Goal: Task Accomplishment & Management: Complete application form

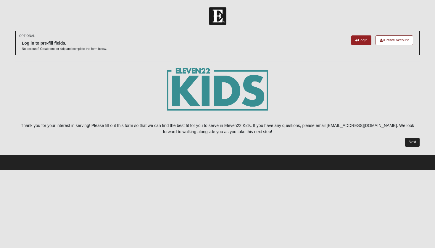
click at [412, 142] on link "Next" at bounding box center [412, 142] width 14 height 9
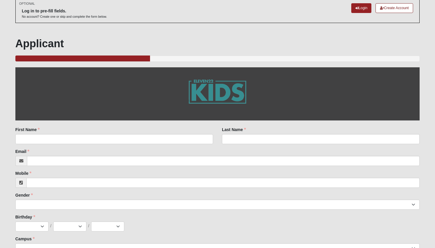
scroll to position [34, 0]
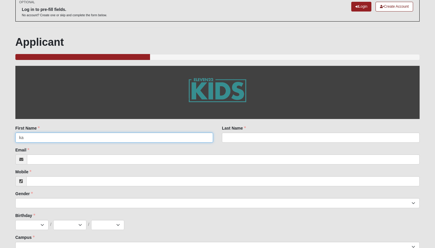
type input "k"
type input "[PERSON_NAME]"
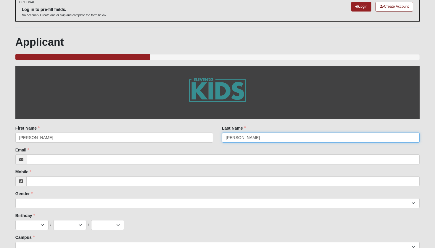
type input "[PERSON_NAME]"
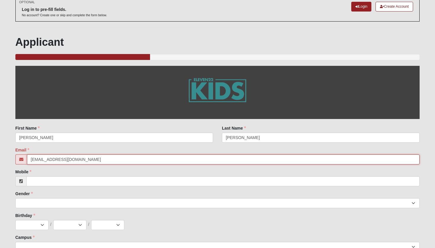
type input "[EMAIL_ADDRESS][DOMAIN_NAME]"
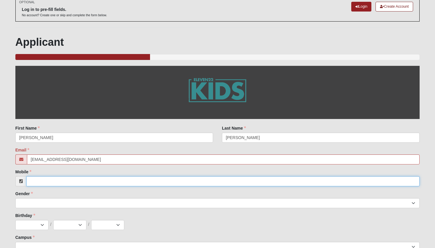
click at [35, 180] on input "Mobile" at bounding box center [222, 181] width 393 height 10
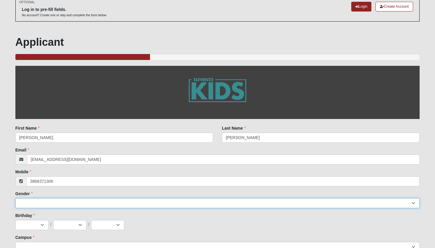
type input "[PHONE_NUMBER]"
select select "2"
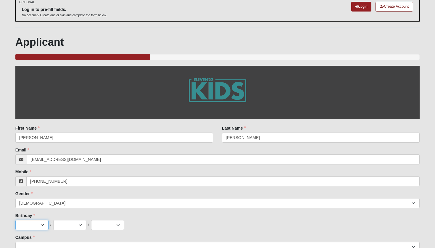
select select "2"
select select "17"
select select "2006"
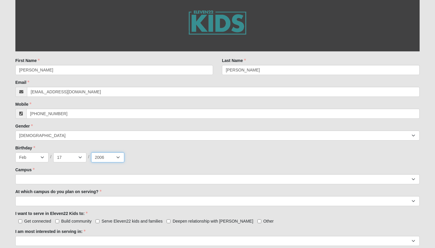
scroll to position [102, 0]
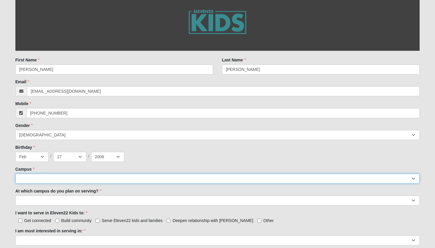
select select "3"
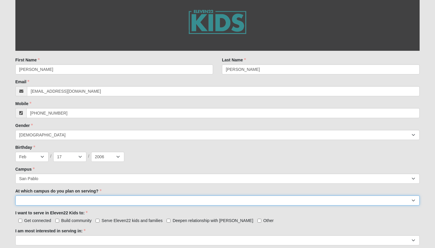
select select "San Pablo"
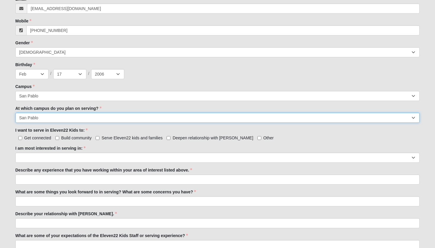
scroll to position [185, 0]
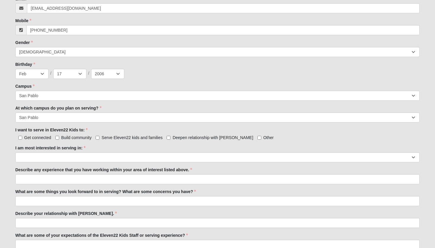
click at [142, 139] on span "Serve Eleven22 kids and families" at bounding box center [131, 137] width 61 height 5
click at [99, 139] on input "Serve Eleven22 kids and families" at bounding box center [97, 138] width 4 height 4
checkbox input "true"
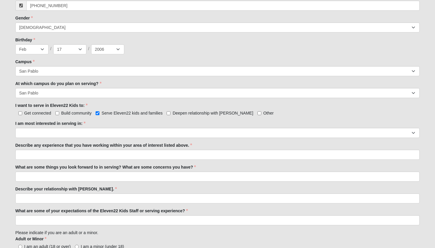
scroll to position [211, 0]
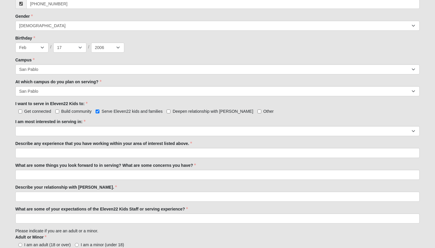
click at [189, 110] on span "Deepen relationship with [PERSON_NAME]" at bounding box center [212, 111] width 80 height 5
click at [170, 110] on input "Deepen relationship with [PERSON_NAME]" at bounding box center [168, 112] width 4 height 4
checkbox input "true"
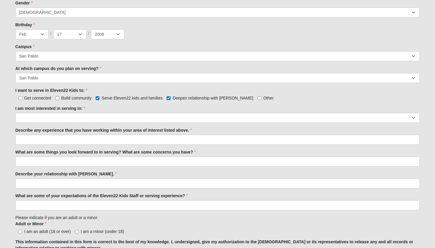
scroll to position [232, 0]
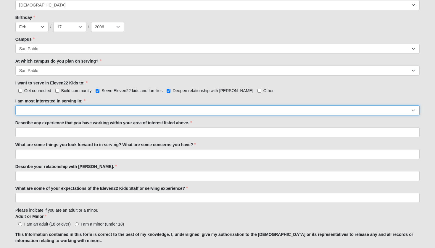
select select "Preschool Disciple Group Leader"
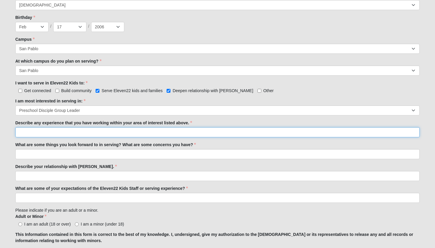
click at [42, 133] on input "Describe any experience that you have working within your area of interest list…" at bounding box center [217, 132] width 404 height 10
type input "i"
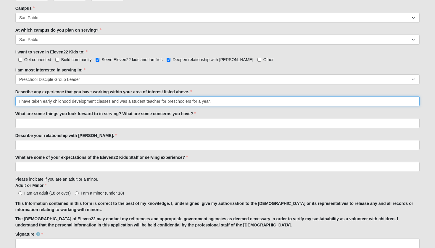
scroll to position [264, 0]
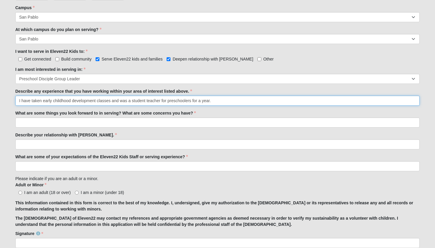
type input "I have taken early childhood development classes and was a student teacher for …"
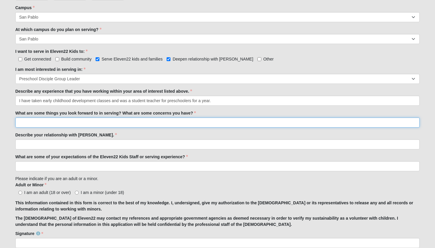
click at [116, 124] on input "What are some things you look forward to in serving? What are some concerns you…" at bounding box center [217, 123] width 404 height 10
click at [113, 121] on input "I am looking forward to meeting and serving parents to allow them to enjoy serv…" at bounding box center [217, 123] width 404 height 10
click at [114, 121] on input "I am looking forward to meeting and serving parents to allow them to enjoy serv…" at bounding box center [217, 123] width 404 height 10
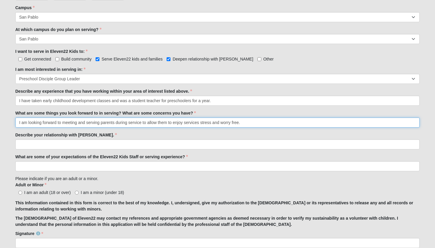
click at [255, 123] on input "I am looking forward to meeting and serving parents during service to allow the…" at bounding box center [217, 123] width 404 height 10
click at [197, 123] on input "I am looking forward to meeting and serving parents during service to allow the…" at bounding box center [217, 123] width 404 height 10
click at [199, 123] on input "I am looking forward to meeting and serving parents during service to allow the…" at bounding box center [217, 123] width 404 height 10
drag, startPoint x: 143, startPoint y: 123, endPoint x: 116, endPoint y: 120, distance: 27.0
click at [116, 120] on input "I am looking forward to meeting and serving parents during service to allow the…" at bounding box center [217, 123] width 404 height 10
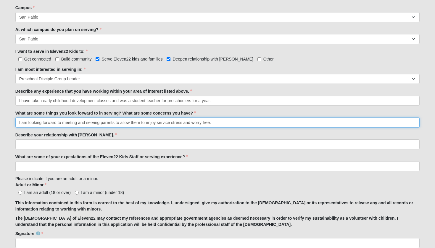
click at [224, 122] on input "I am looking forward to meeting and serving parents to allow them to enjoy serv…" at bounding box center [217, 123] width 404 height 10
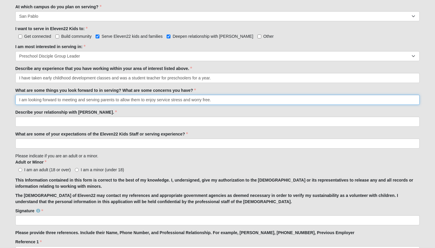
scroll to position [287, 0]
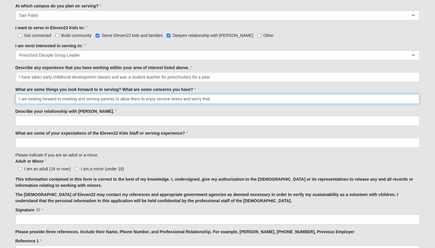
type input "I am looking forward to meeting and serving parents to allow them to enjoy serv…"
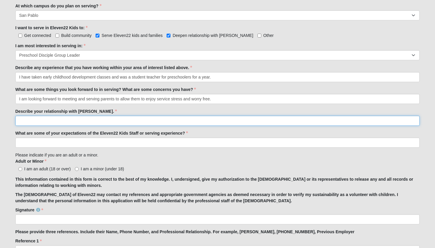
click at [51, 123] on input "Describe your relationship with [PERSON_NAME]." at bounding box center [217, 121] width 404 height 10
type input "C"
type input "w"
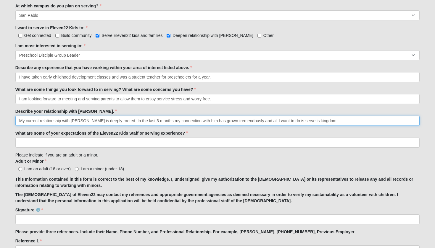
click at [297, 119] on input "My current relationship with [PERSON_NAME] is deeply rooted. In the last 3 mont…" at bounding box center [217, 121] width 404 height 10
click at [292, 121] on input "My current relationship with [PERSON_NAME] is deeply rooted. In the last 3 mont…" at bounding box center [217, 121] width 404 height 10
click at [353, 121] on input "My current relationship with [PERSON_NAME] is deeply rooted. In the last 3 mont…" at bounding box center [217, 121] width 404 height 10
click at [240, 121] on input "My current relationship with [PERSON_NAME] is deeply rooted. In the last 3 mont…" at bounding box center [217, 121] width 404 height 10
click at [363, 119] on input "My current relationship with [PERSON_NAME] is deeply rooted. In the last 3 mont…" at bounding box center [217, 121] width 404 height 10
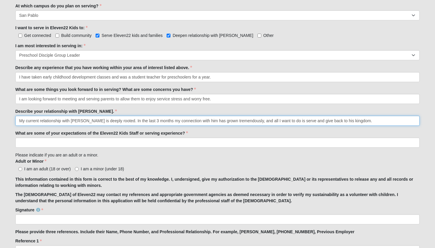
type input "My current relationship with [PERSON_NAME] is deeply rooted. In the last 3 mont…"
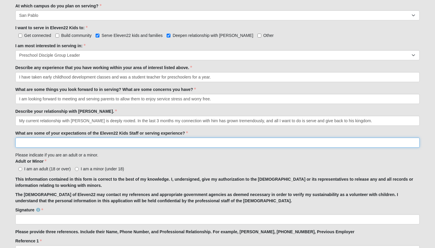
click at [41, 144] on input "What are some of your expectations of the Eleven22 Kids Staff or serving experi…" at bounding box center [217, 143] width 404 height 10
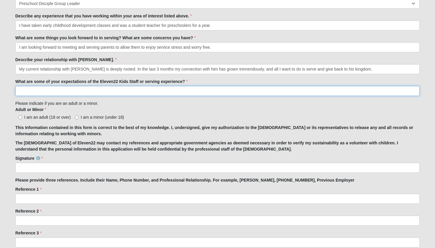
scroll to position [341, 0]
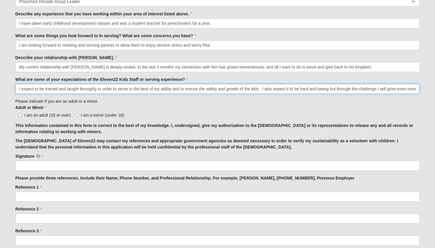
click at [270, 90] on input "I expect to be trained and taught throughly in order to serve to the best of my…" at bounding box center [217, 89] width 404 height 10
type input "I expect to be trained and taught throughly in order to serve to the best of my…"
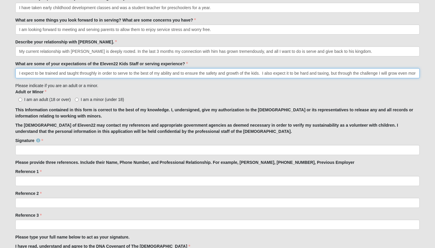
scroll to position [358, 0]
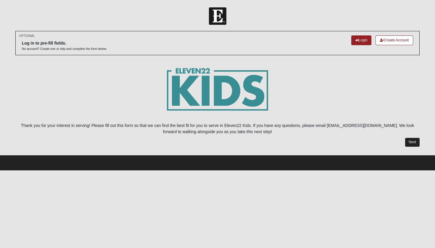
click at [412, 138] on link "Next" at bounding box center [412, 142] width 14 height 9
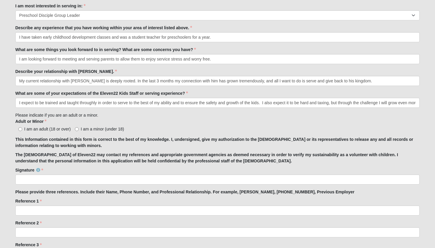
scroll to position [329, 0]
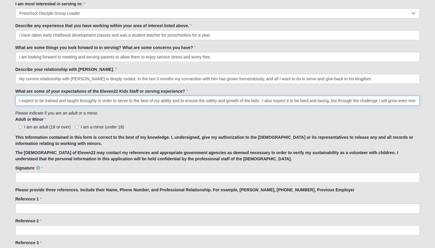
click at [369, 96] on input "I expect to be trained and taught throughly in order to serve to the best of my…" at bounding box center [217, 101] width 404 height 10
click at [375, 102] on input "I expect to be trained and taught throughly in order to serve to the best of my…" at bounding box center [217, 101] width 404 height 10
click at [414, 101] on input "I expect to be trained and taught throughly in order to serve to the best of my…" at bounding box center [217, 101] width 404 height 10
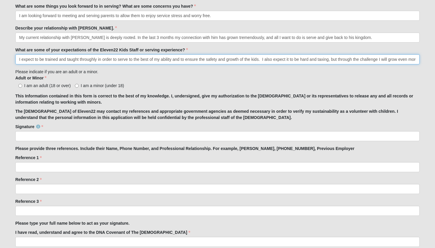
scroll to position [374, 0]
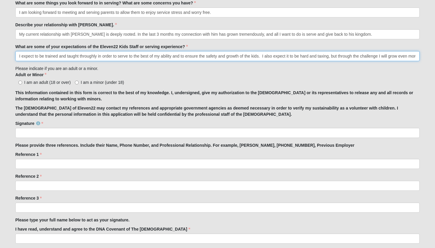
type input "I expect to be trained and taught throughly in order to serve to the best of my…"
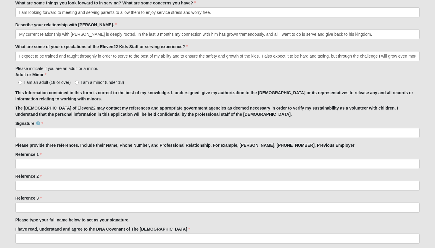
click at [47, 84] on span "I am an adult (18 or over)" at bounding box center [47, 82] width 46 height 5
click at [22, 84] on input "I am an adult (18 or over)" at bounding box center [20, 83] width 4 height 4
radio input "true"
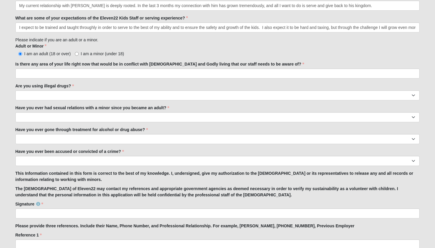
scroll to position [404, 0]
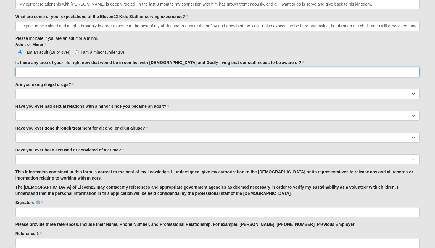
click at [82, 73] on input "Is there any area of your life right now that would be in conflict with [DEMOGR…" at bounding box center [217, 72] width 404 height 10
type input "No"
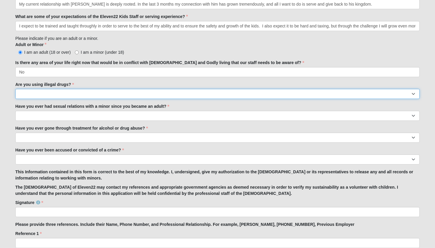
select select "No"
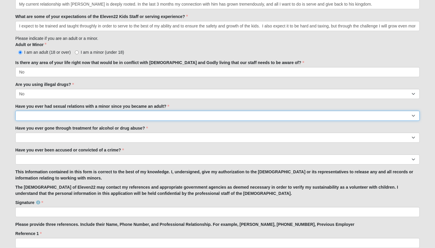
select select "No"
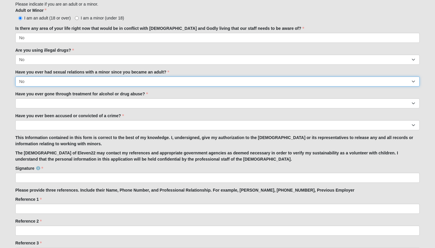
scroll to position [440, 0]
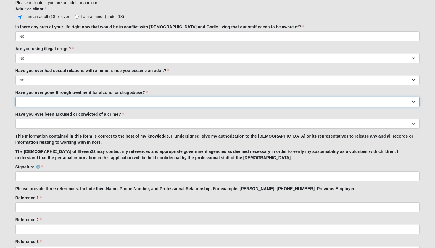
select select "No"
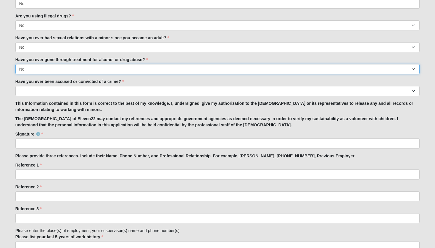
scroll to position [474, 0]
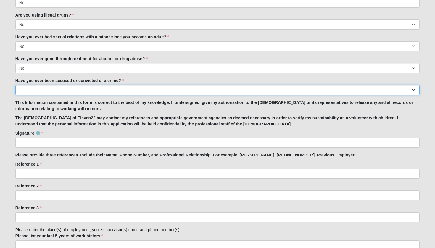
select select "No"
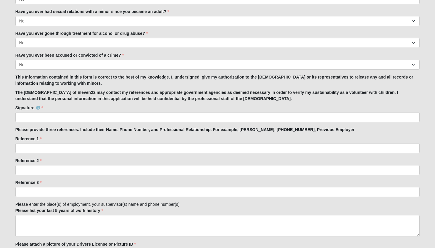
scroll to position [503, 0]
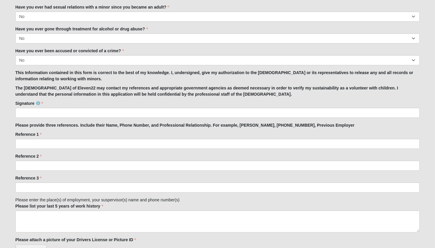
click at [102, 105] on div "Signature Signature is required." at bounding box center [217, 108] width 404 height 17
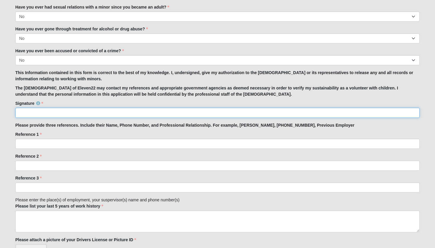
click at [102, 110] on input "Signature" at bounding box center [217, 113] width 404 height 10
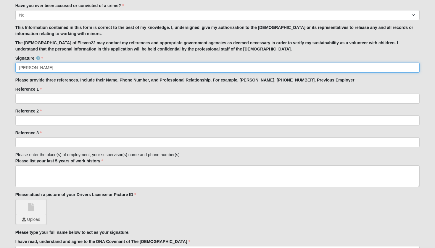
scroll to position [554, 0]
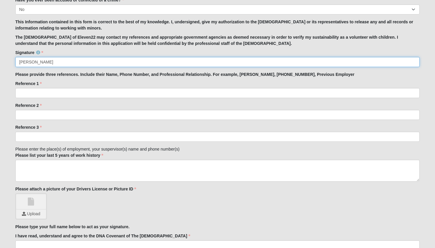
type input "[PERSON_NAME]"
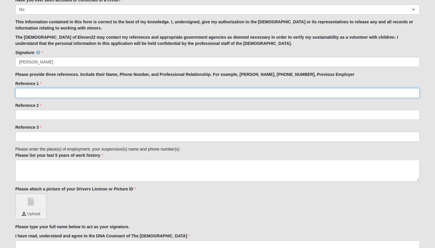
click at [206, 92] on input "Reference 1" at bounding box center [217, 93] width 404 height 10
type input "[PERSON_NAME] [PHONE_NUMBER]"
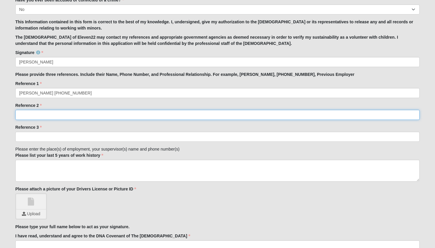
click at [111, 116] on input "Reference 2" at bounding box center [217, 115] width 404 height 10
click at [41, 115] on input "[PERSON_NAME] [PHONE_NUMBER]" at bounding box center [217, 115] width 404 height 10
type input "[PERSON_NAME] (484)-522- 5247"
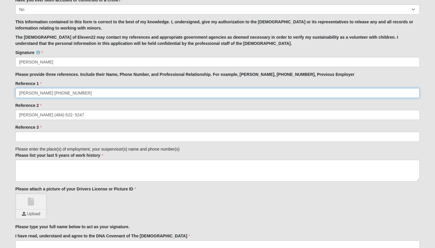
click at [51, 92] on input "[PERSON_NAME] [PHONE_NUMBER]" at bounding box center [217, 93] width 404 height 10
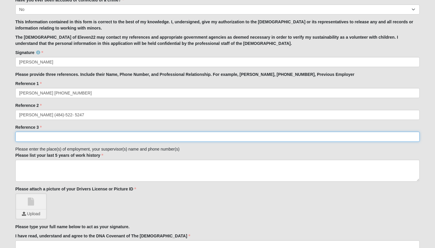
click at [48, 132] on input "Reference 3" at bounding box center [217, 137] width 404 height 10
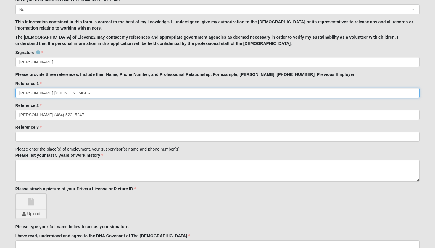
click at [81, 94] on input "[PERSON_NAME] [PHONE_NUMBER]" at bounding box center [217, 93] width 404 height 10
type input "[PERSON_NAME] [PHONE_NUMBER], disciple group leader"
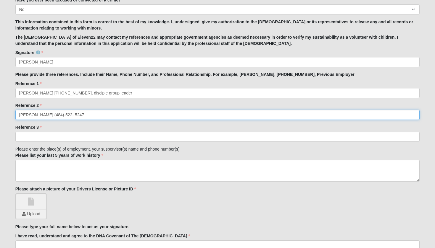
click at [66, 116] on input "[PERSON_NAME] (484)-522- 5247" at bounding box center [217, 115] width 404 height 10
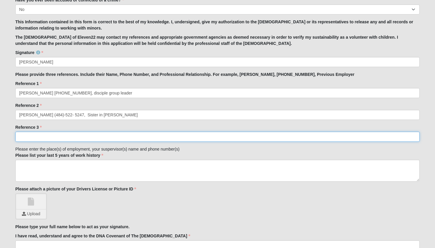
click at [79, 137] on input "Reference 3" at bounding box center [217, 137] width 404 height 10
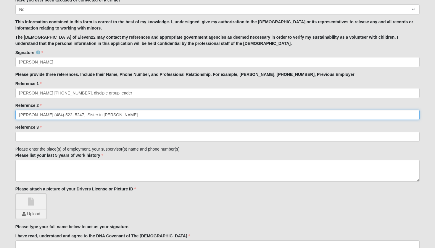
click at [31, 116] on input "[PERSON_NAME] (484)-522- 5247, Sister in [PERSON_NAME]" at bounding box center [217, 115] width 404 height 10
type input "[PERSON_NAME] (484)-522- 5247, Sister in [PERSON_NAME]"
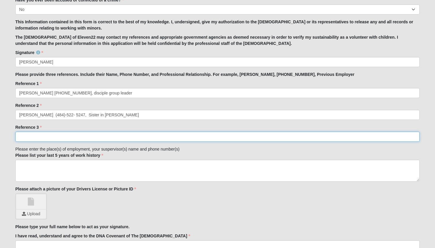
click at [130, 137] on input "Reference 3" at bounding box center [217, 137] width 404 height 10
type input "[PERSON_NAME] (812) 351- 4935, Sister in [PERSON_NAME]"
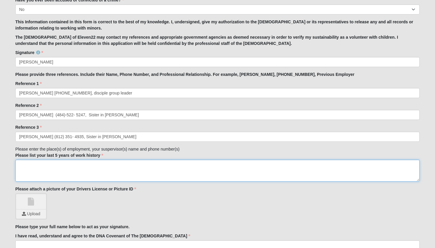
click at [95, 168] on textarea "Please list your last 5 years of work history" at bounding box center [217, 171] width 404 height 22
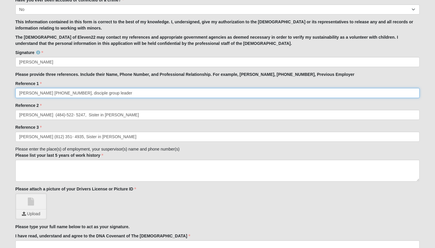
click at [74, 92] on input "[PERSON_NAME] [PHONE_NUMBER], disciple group leader" at bounding box center [217, 93] width 404 height 10
type input "[PERSON_NAME] [PHONE_NUMBER], Disciple group leader"
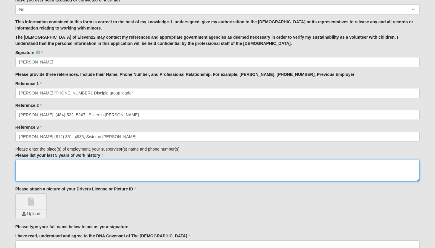
click at [78, 166] on textarea "Please list your last 5 years of work history" at bounding box center [217, 171] width 404 height 22
type textarea "c"
click at [82, 172] on textarea "Currently- UNF first year mentor Walmart ( personal shopper) [DATE]-[DATE]" at bounding box center [217, 171] width 404 height 22
click at [108, 169] on textarea "Currently- UNF first year mentor Walmart ( personal shopper) [DATE]-[DATE]" at bounding box center [217, 171] width 404 height 22
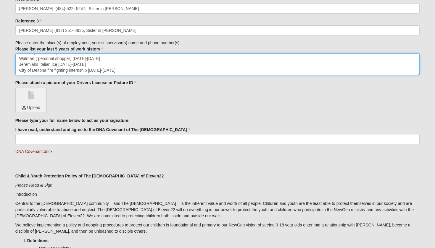
scroll to position [661, 0]
type textarea "Currently- UNF first year mentor Walmart ( personal shopper) [DATE]-[DATE] Jere…"
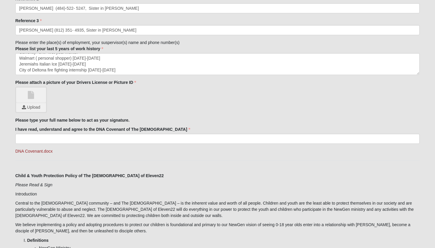
click at [25, 96] on link at bounding box center [31, 95] width 30 height 15
click at [30, 106] on input "file" at bounding box center [31, 107] width 30 height 9
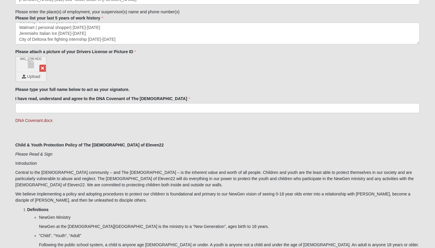
scroll to position [696, 0]
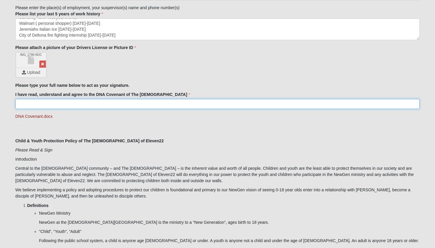
click at [64, 100] on input "I have read, understand and agree to the DNA Covenant of The [DEMOGRAPHIC_DATA]" at bounding box center [217, 104] width 404 height 10
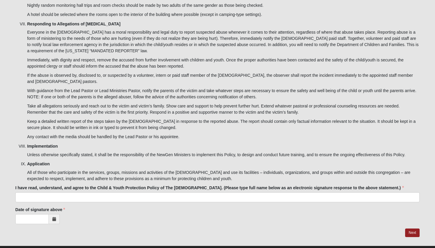
scroll to position [1841, 0]
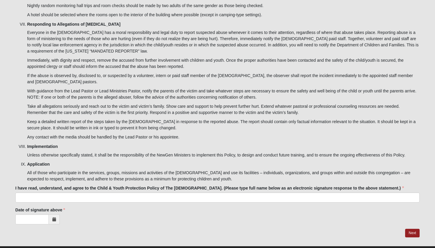
type input "[PERSON_NAME]"
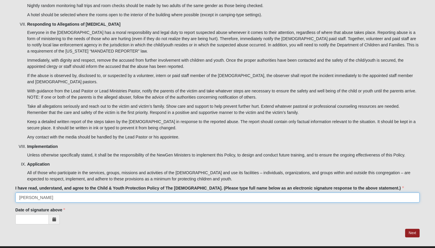
type input "[PERSON_NAME]"
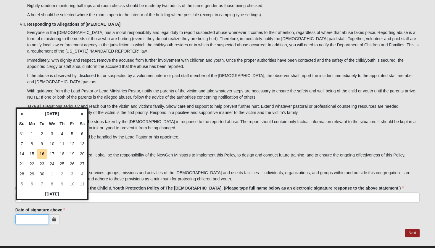
click at [31, 215] on input "Date of signature above" at bounding box center [31, 220] width 33 height 10
click at [42, 153] on td "16" at bounding box center [42, 154] width 10 height 10
type input "[DATE]"
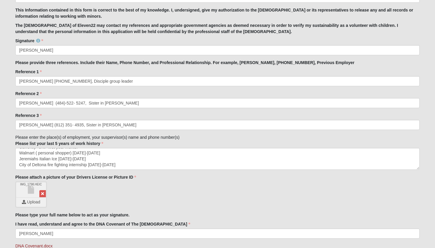
scroll to position [549, 0]
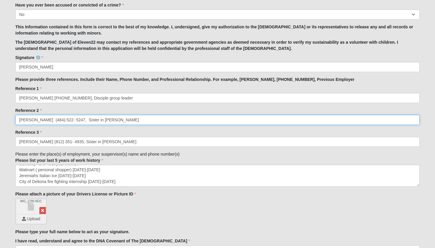
click at [32, 120] on input "[PERSON_NAME] (484)-522- 5247, Sister in [PERSON_NAME]" at bounding box center [217, 120] width 404 height 10
